Goal: Task Accomplishment & Management: Manage account settings

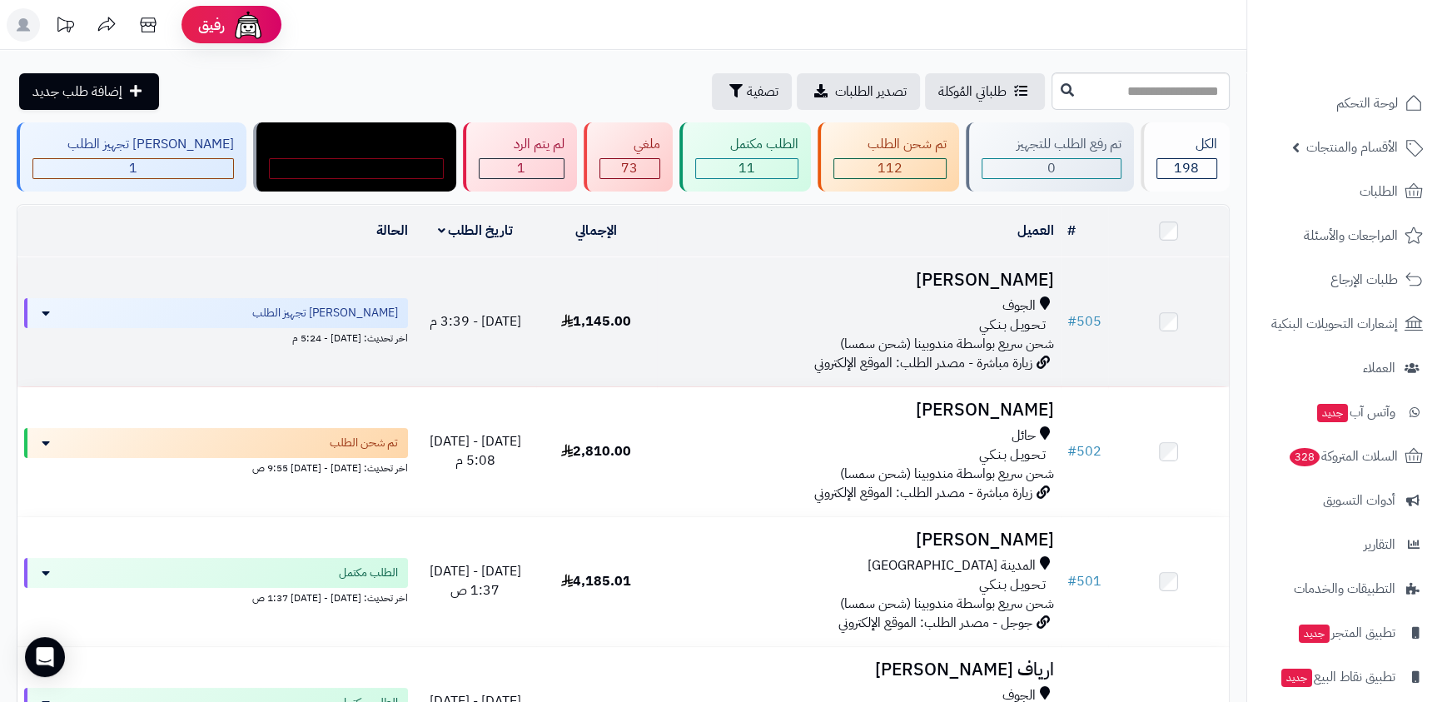
click at [1018, 284] on h3 "[PERSON_NAME]" at bounding box center [859, 280] width 391 height 19
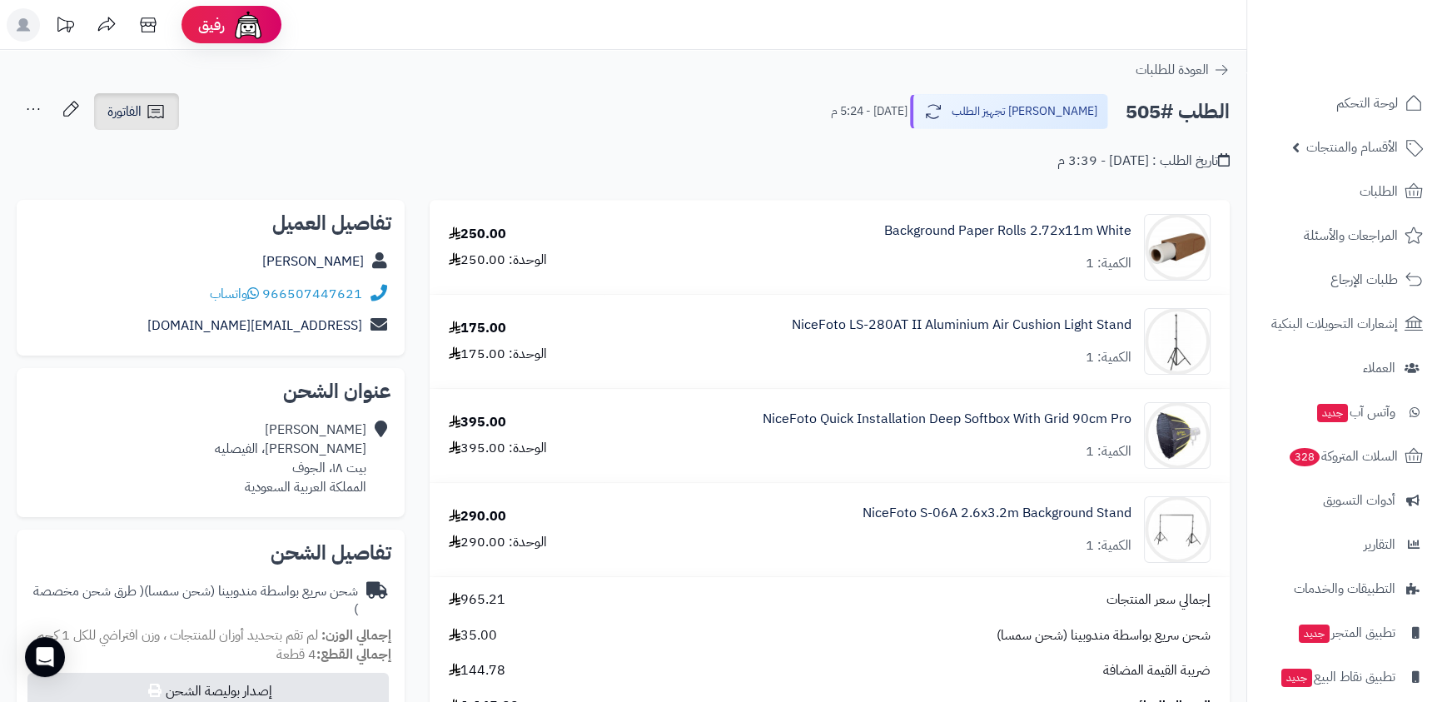
click at [140, 102] on span "الفاتورة" at bounding box center [124, 112] width 34 height 20
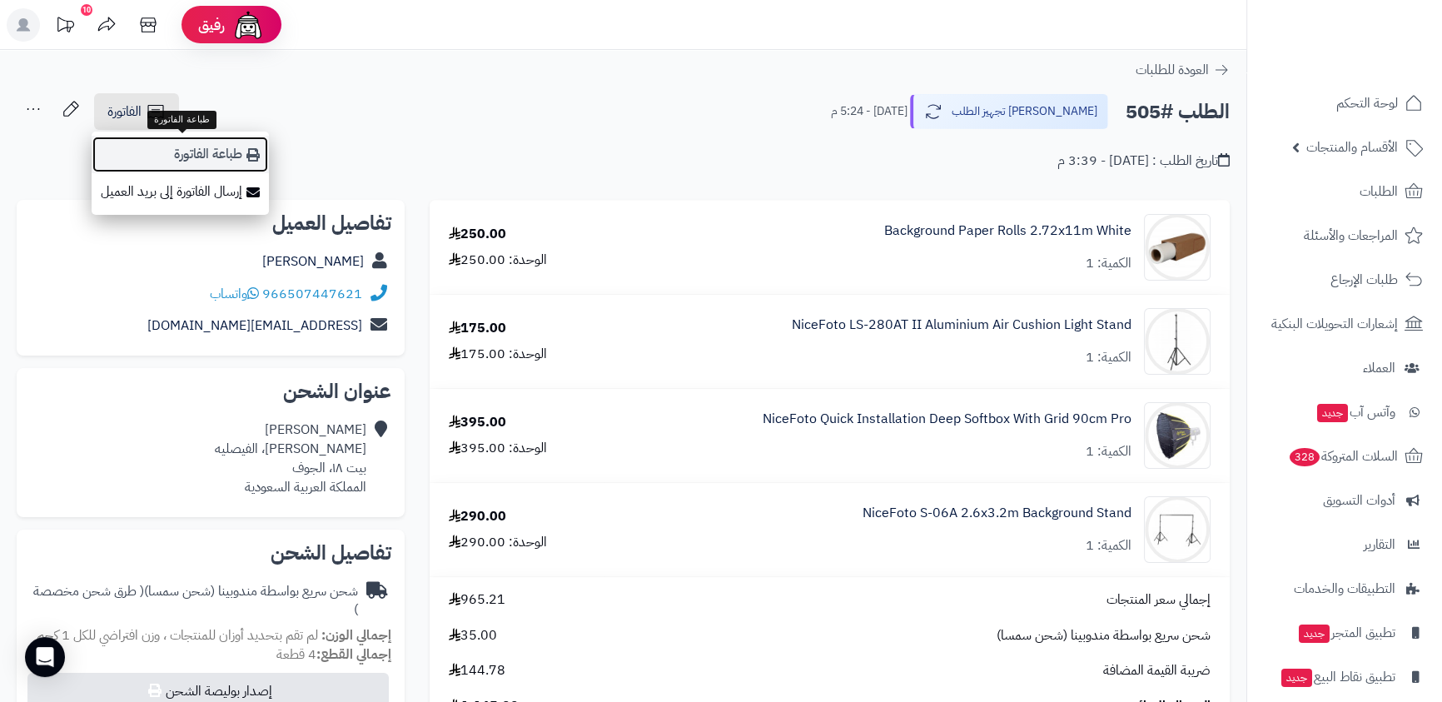
click at [192, 147] on link "طباعة الفاتورة" at bounding box center [180, 154] width 177 height 37
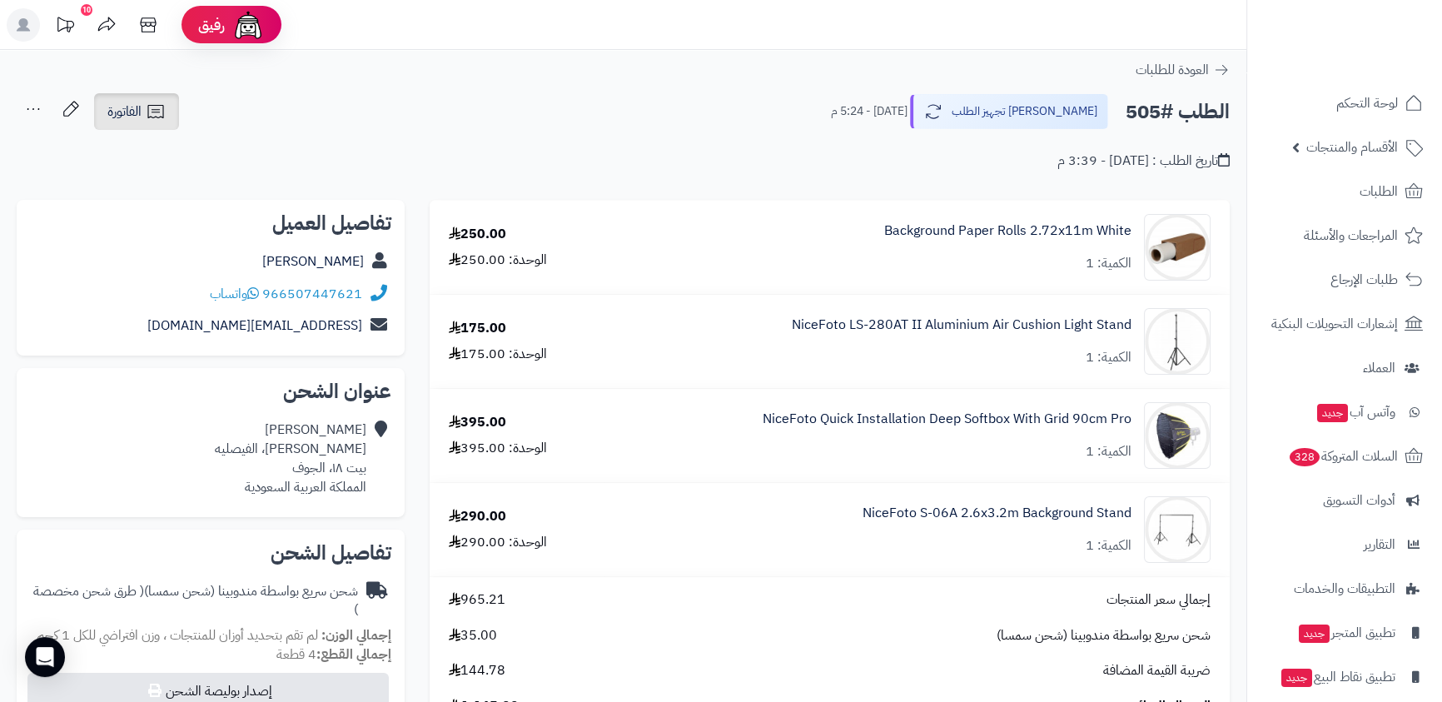
click at [99, 116] on link "الفاتورة" at bounding box center [136, 111] width 85 height 37
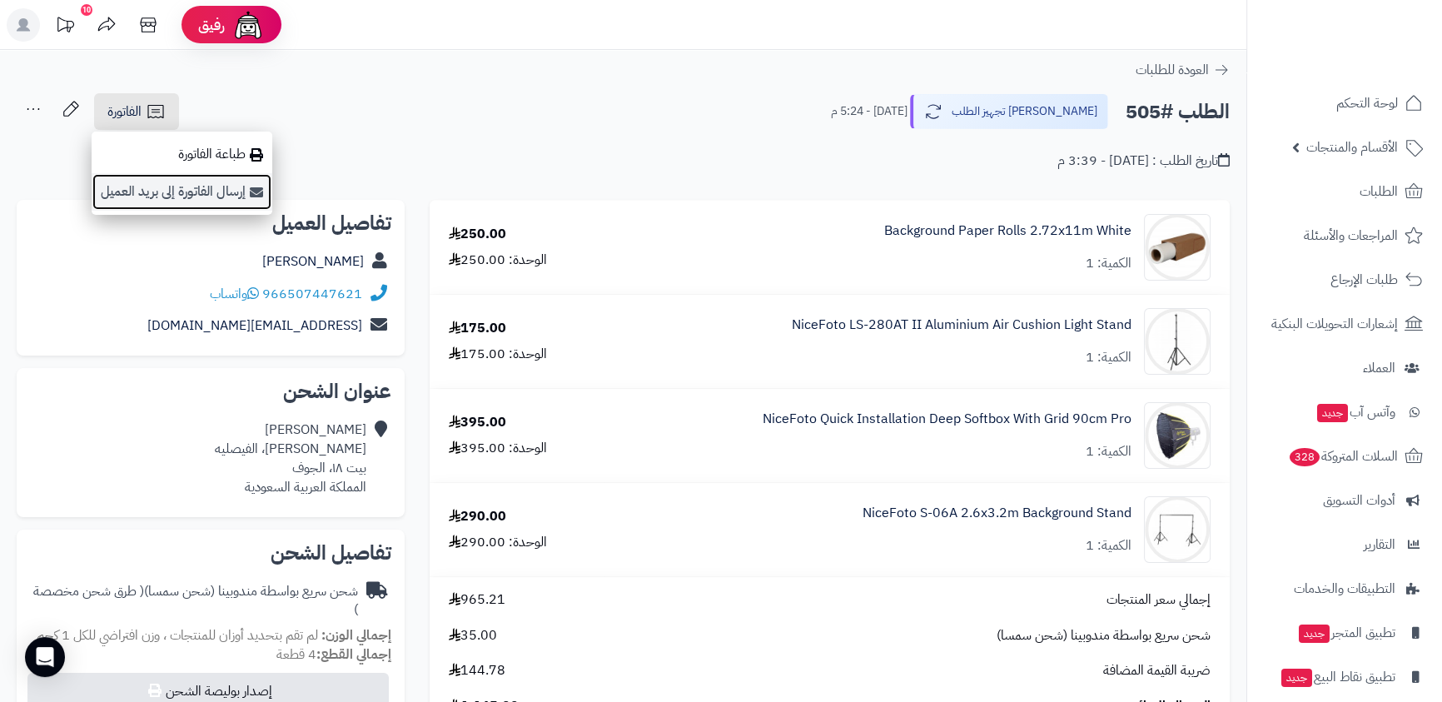
click at [176, 189] on link "إرسال الفاتورة إلى بريد العميل" at bounding box center [182, 191] width 181 height 37
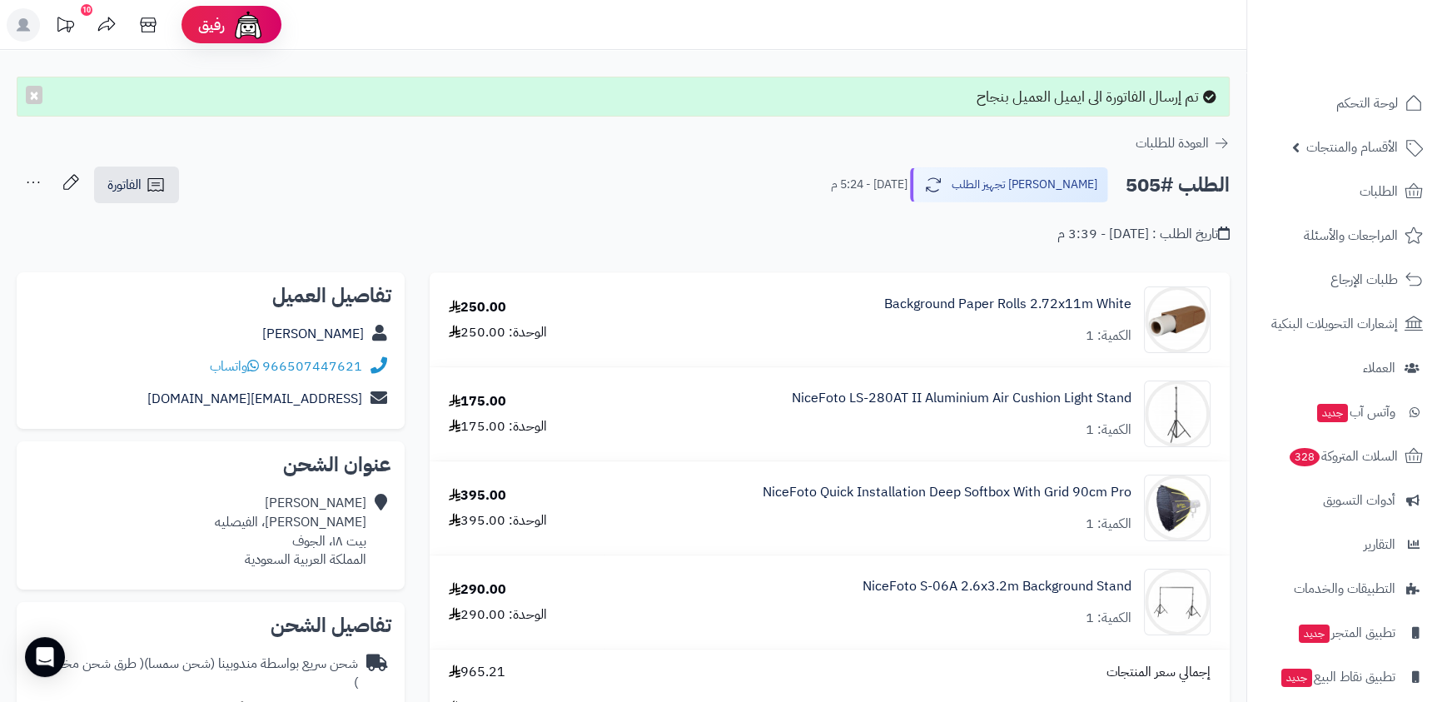
click at [37, 186] on icon at bounding box center [33, 182] width 33 height 33
click at [346, 207] on div "تاريخ الطلب : [DATE] - 3:39 م" at bounding box center [623, 224] width 1213 height 39
click at [1362, 188] on span "الطلبات" at bounding box center [1379, 191] width 38 height 23
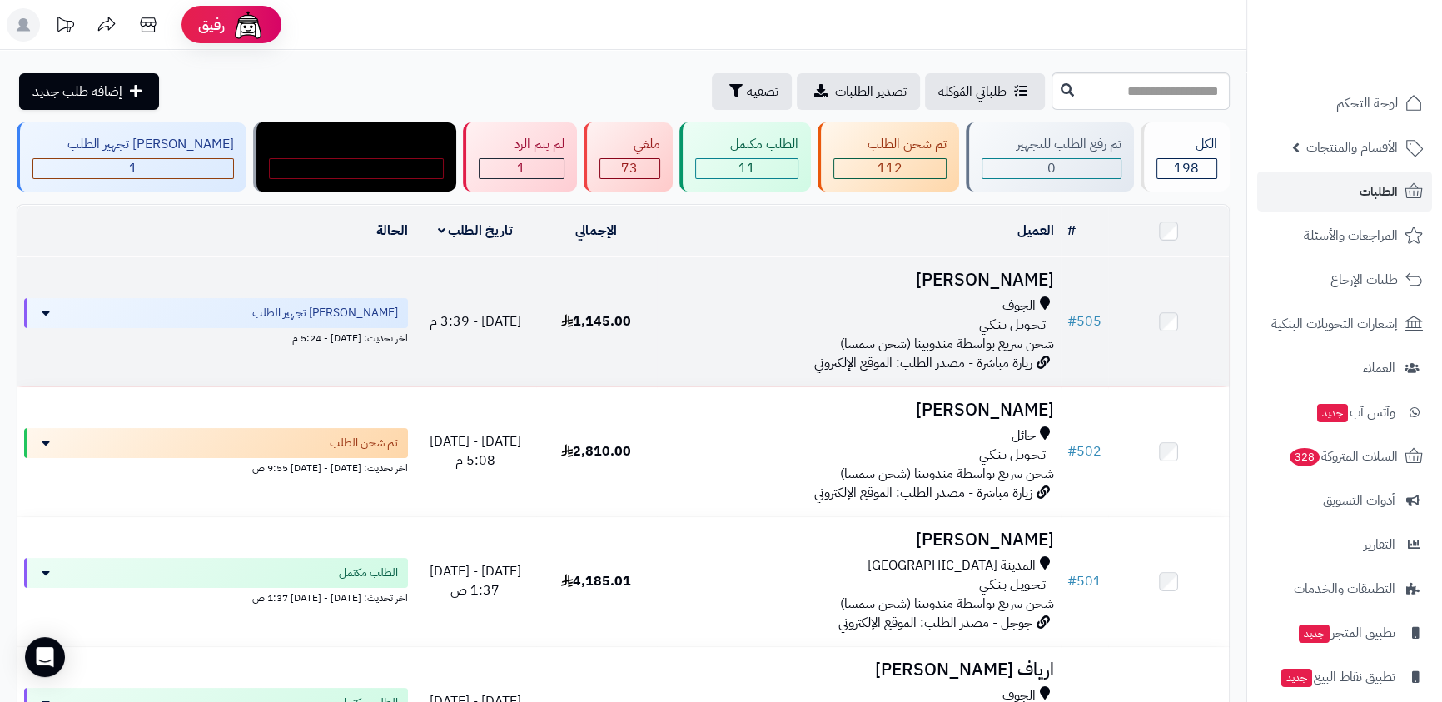
click at [982, 272] on h3 "[PERSON_NAME]" at bounding box center [859, 280] width 391 height 19
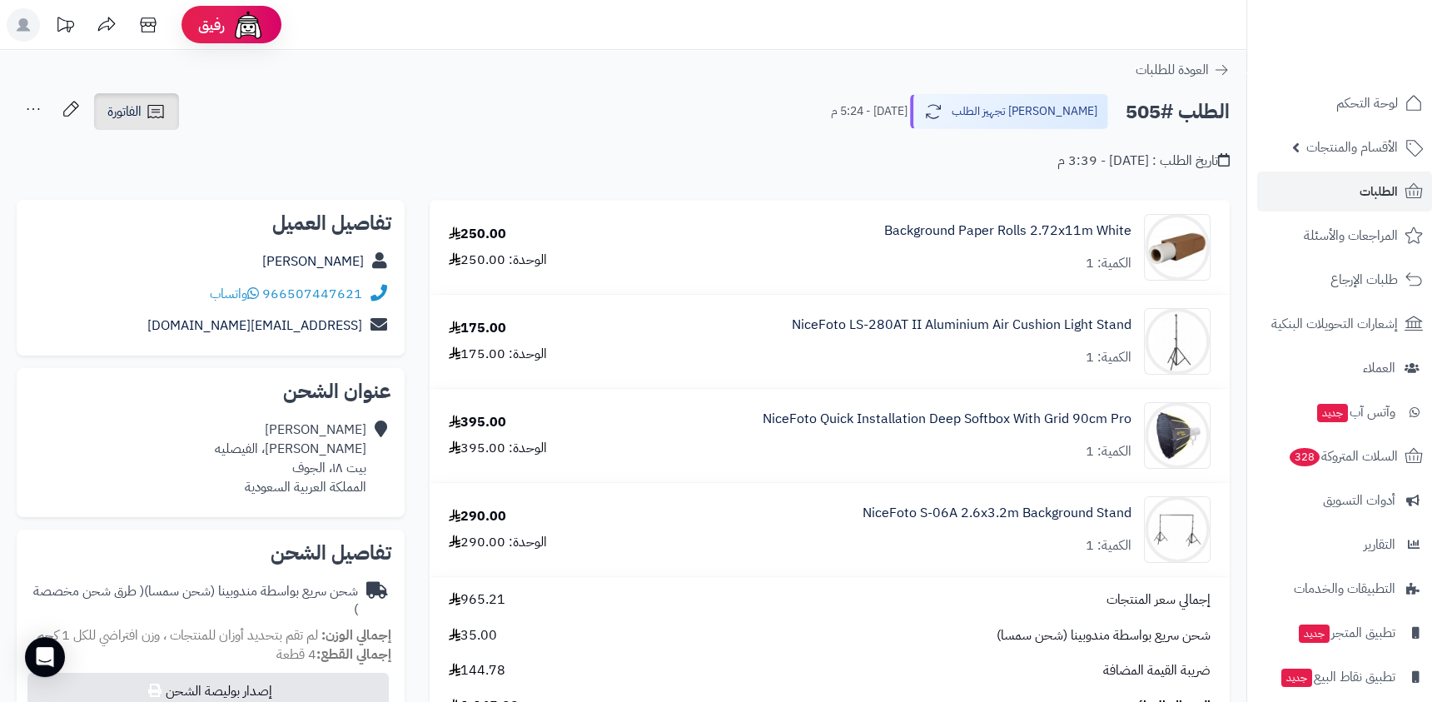
click at [138, 112] on span "الفاتورة" at bounding box center [124, 112] width 34 height 20
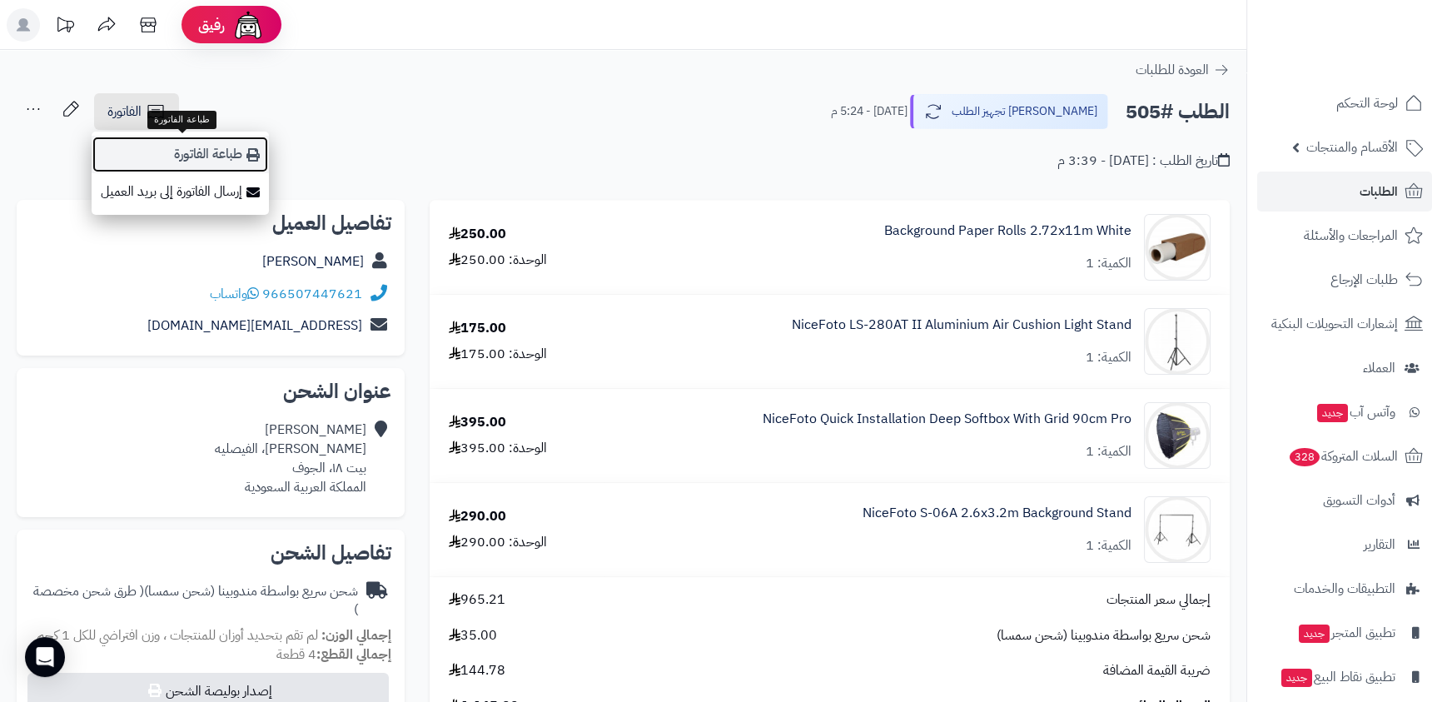
click at [227, 153] on link "طباعة الفاتورة" at bounding box center [180, 154] width 177 height 37
